Goal: Transaction & Acquisition: Subscribe to service/newsletter

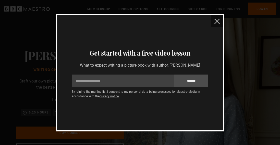
scroll to position [0, 912]
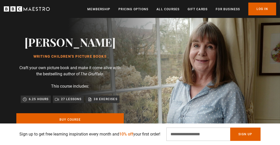
scroll to position [22, 0]
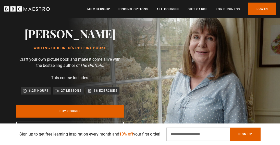
click at [22, 49] on div "Julia Donaldson Writing Children's Picture Books Craft your own picture book an…" at bounding box center [70, 81] width 140 height 170
click at [18, 49] on div "Julia Donaldson Writing Children's Picture Books Craft your own picture book an…" at bounding box center [70, 81] width 140 height 170
click at [21, 49] on div "Julia Donaldson Writing Children's Picture Books Craft your own picture book an…" at bounding box center [70, 81] width 140 height 170
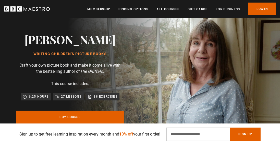
scroll to position [16, 0]
click at [163, 11] on link "All Courses" at bounding box center [168, 9] width 23 height 5
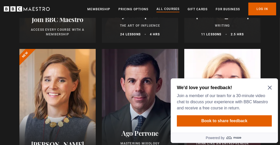
scroll to position [164, 0]
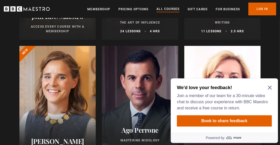
click at [22, 76] on div at bounding box center [57, 107] width 76 height 123
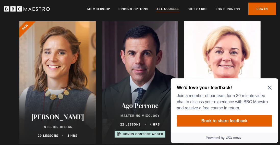
scroll to position [197, 0]
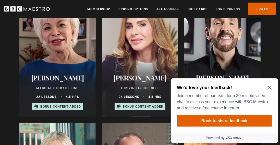
scroll to position [354, 0]
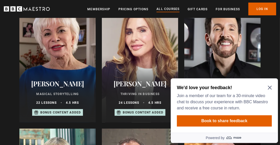
click at [22, 91] on div "Isabel Allende Magical Storytelling 22 lessons 4.5 hrs Bonus content added" at bounding box center [57, 97] width 76 height 49
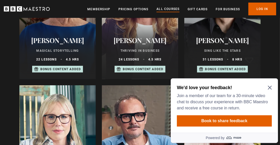
scroll to position [392, 0]
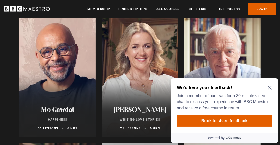
scroll to position [969, 0]
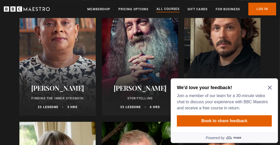
scroll to position [1377, 0]
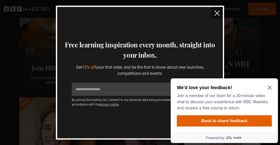
scroll to position [0, 0]
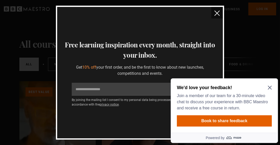
click at [212, 14] on button "close" at bounding box center [216, 12] width 11 height 11
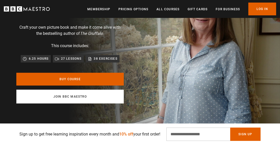
click at [69, 98] on link "Join BBC Maestro" at bounding box center [70, 96] width 108 height 14
